Goal: Task Accomplishment & Management: Use online tool/utility

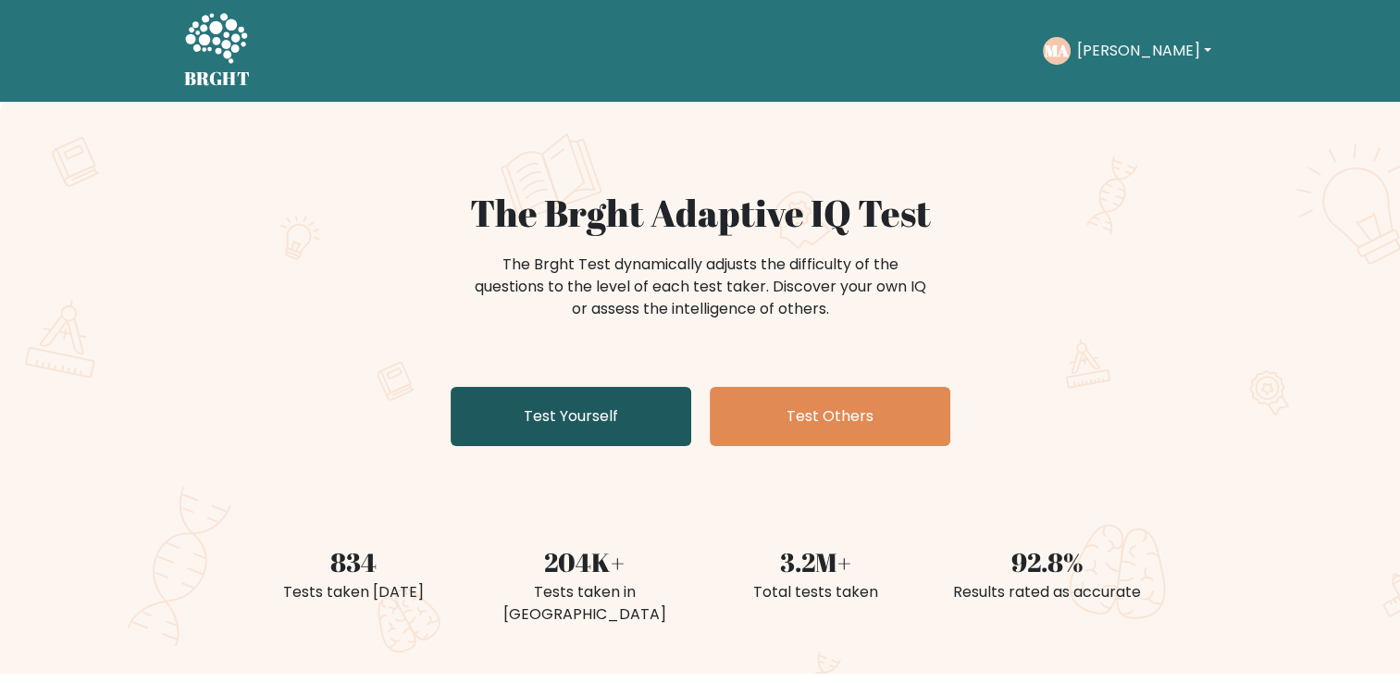
click at [541, 437] on link "Test Yourself" at bounding box center [571, 416] width 241 height 59
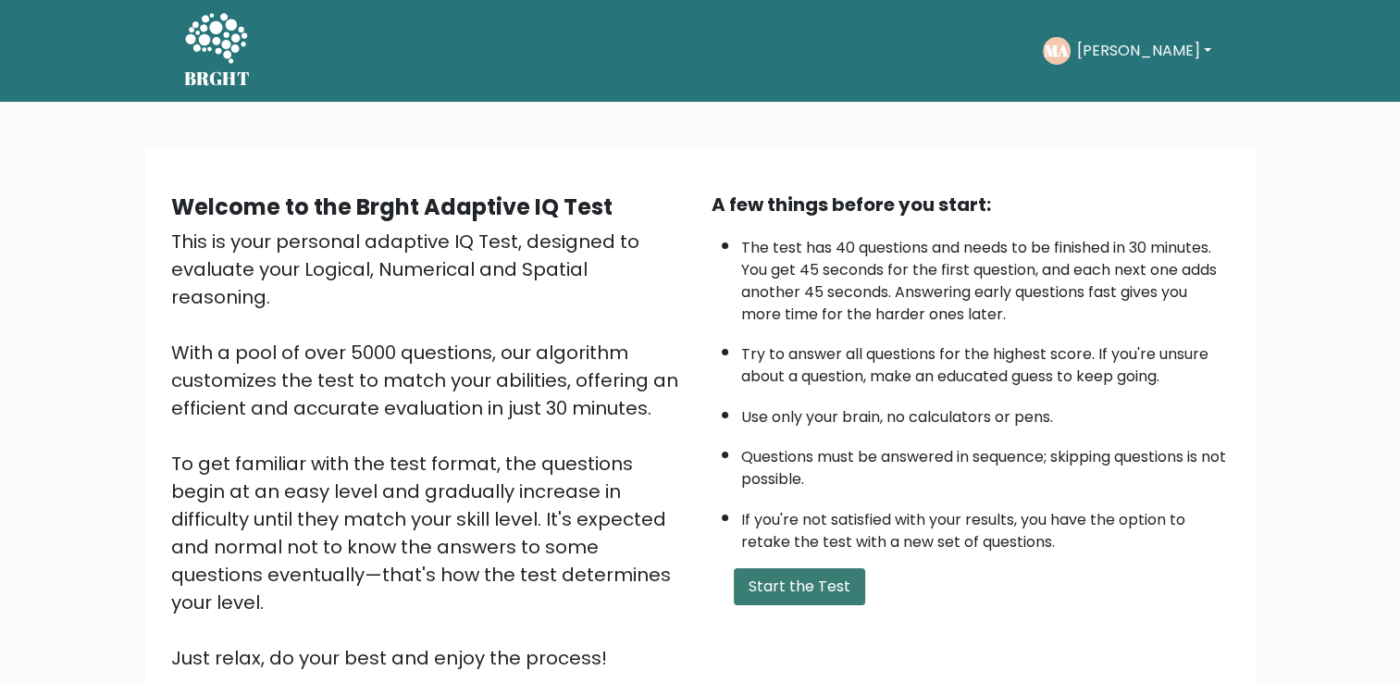
click at [818, 598] on button "Start the Test" at bounding box center [799, 586] width 131 height 37
